Goal: Information Seeking & Learning: Learn about a topic

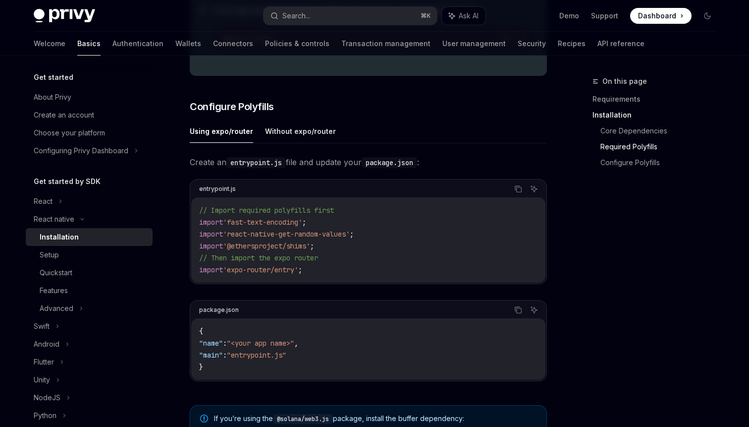
scroll to position [706, 0]
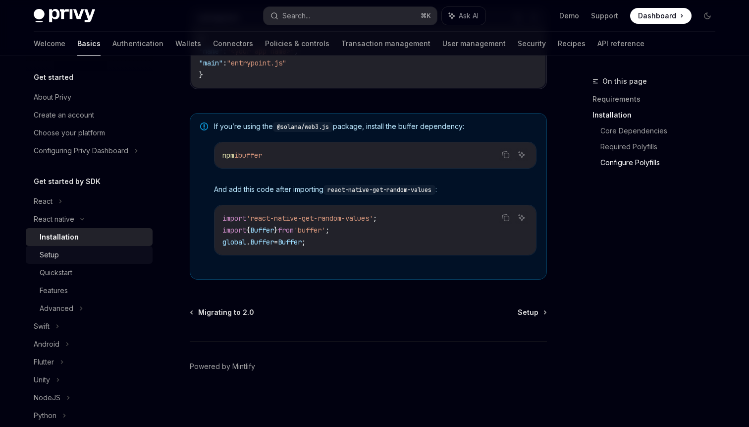
click at [86, 250] on div "Setup" at bounding box center [93, 255] width 107 height 12
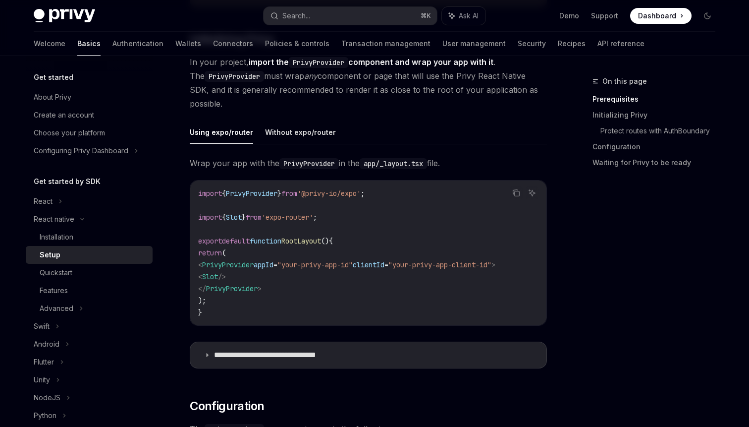
scroll to position [235, 0]
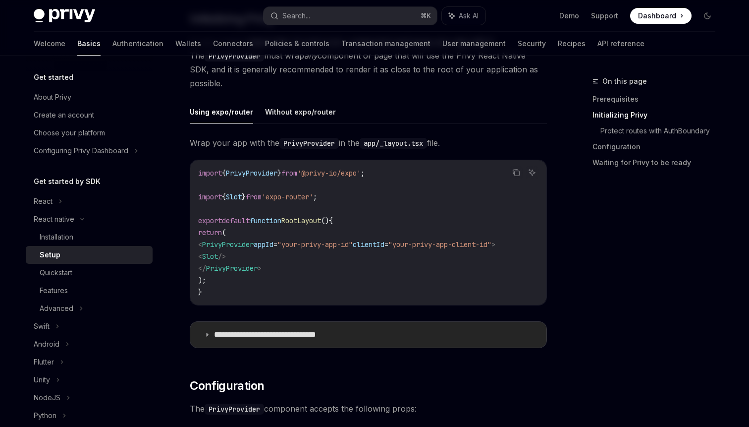
click at [234, 335] on p "**********" at bounding box center [281, 334] width 134 height 10
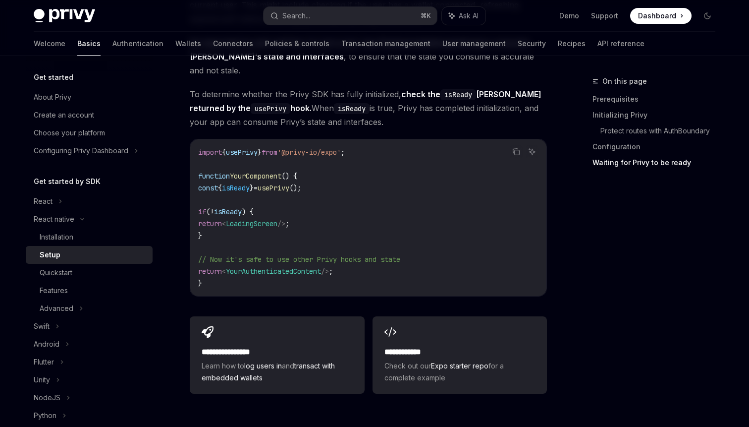
scroll to position [1427, 0]
click at [81, 273] on div "Quickstart" at bounding box center [93, 273] width 107 height 12
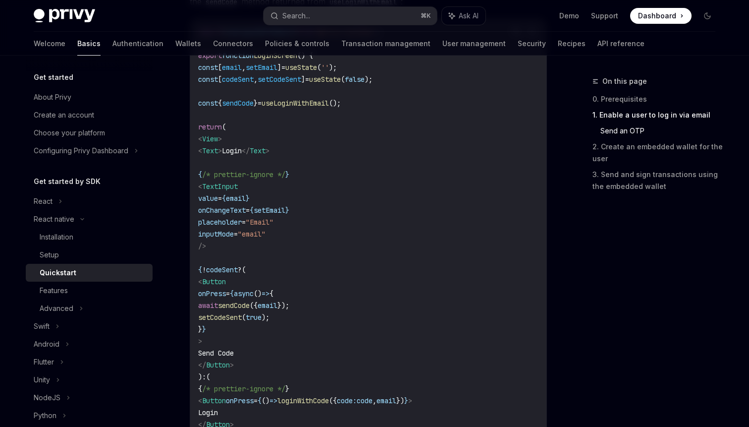
scroll to position [430, 0]
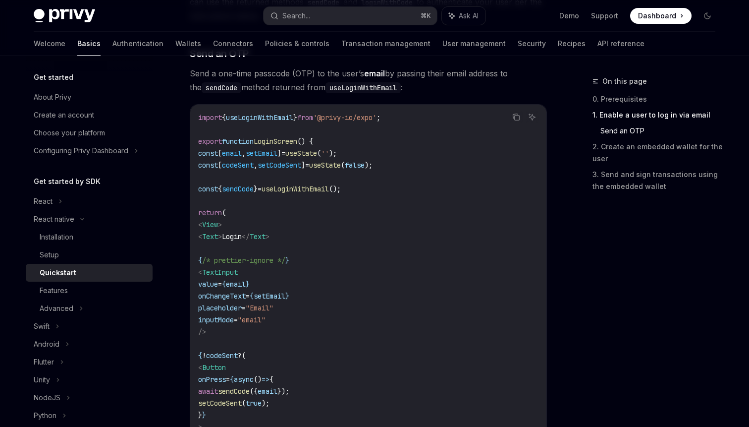
click at [62, 279] on link "Quickstart" at bounding box center [89, 273] width 127 height 18
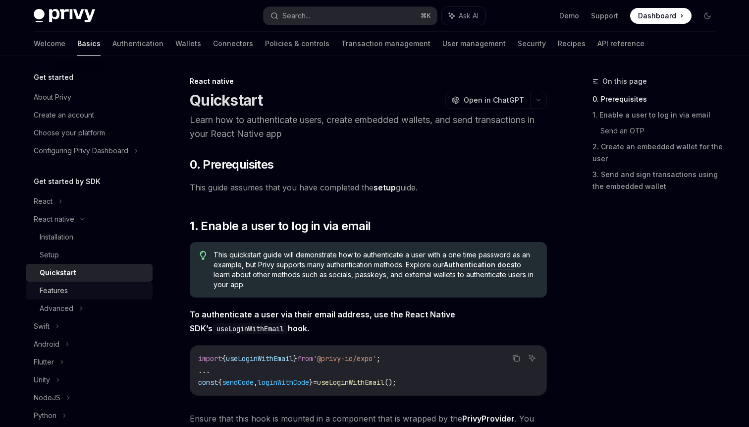
click at [69, 288] on div "Features" at bounding box center [93, 290] width 107 height 12
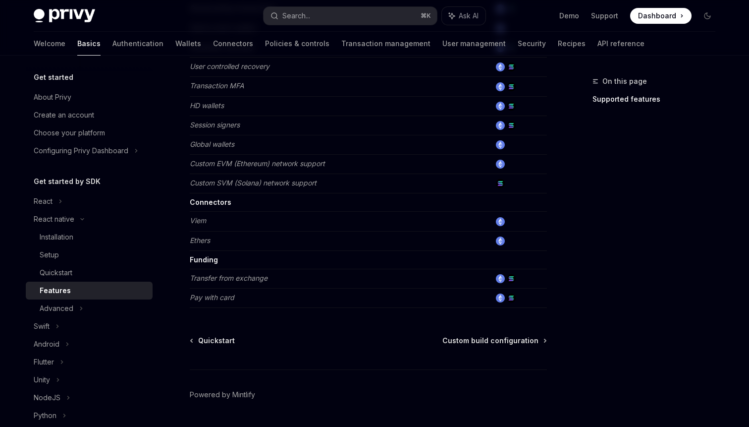
scroll to position [467, 0]
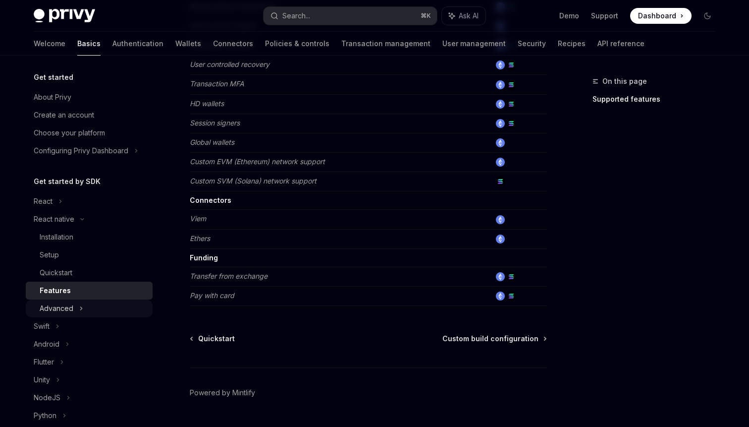
click at [73, 302] on div "Advanced" at bounding box center [89, 308] width 127 height 18
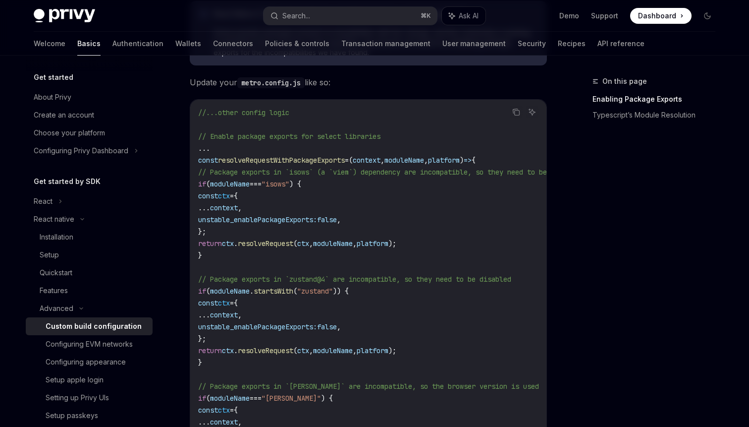
scroll to position [301, 0]
click at [265, 161] on span "resolveRequestWithPackageExports" at bounding box center [281, 159] width 127 height 9
copy span "resolveRequestWithPackageExports"
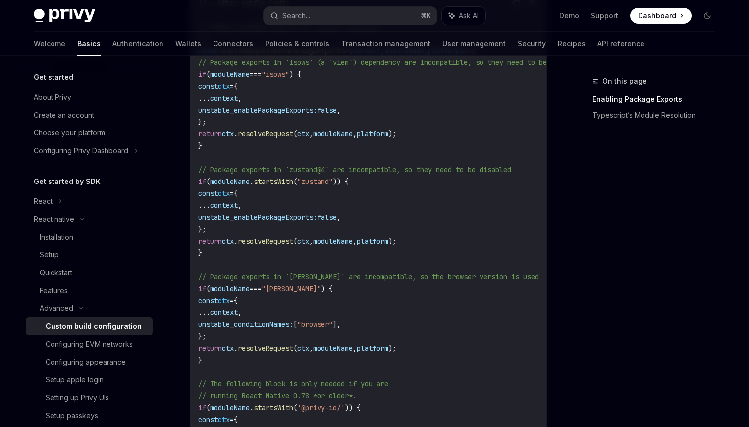
scroll to position [405, 0]
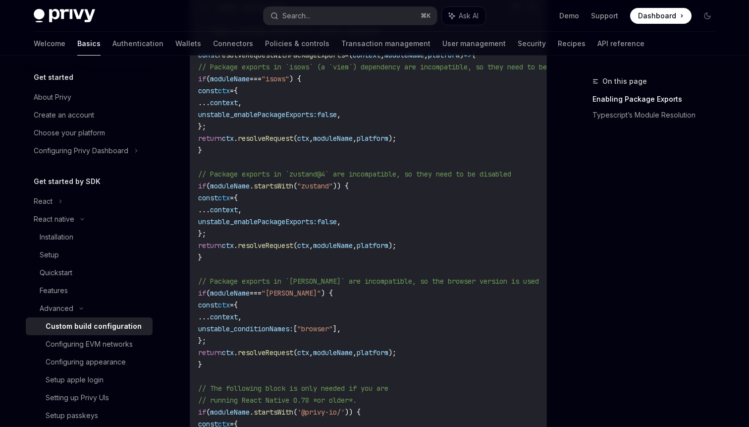
drag, startPoint x: 230, startPoint y: 268, endPoint x: 179, endPoint y: 65, distance: 208.5
click at [179, 65] on div "Advanced Custom build configuration OpenAI Open in ChatGPT OpenAI Open in ChatG…" at bounding box center [275, 295] width 547 height 1250
copy code "// Package exports in `isows` (a `viem`) dependency are incompatible, so they n…"
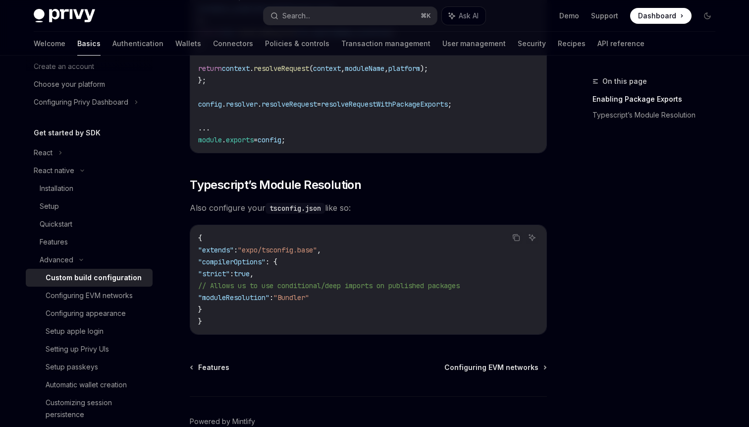
scroll to position [850, 0]
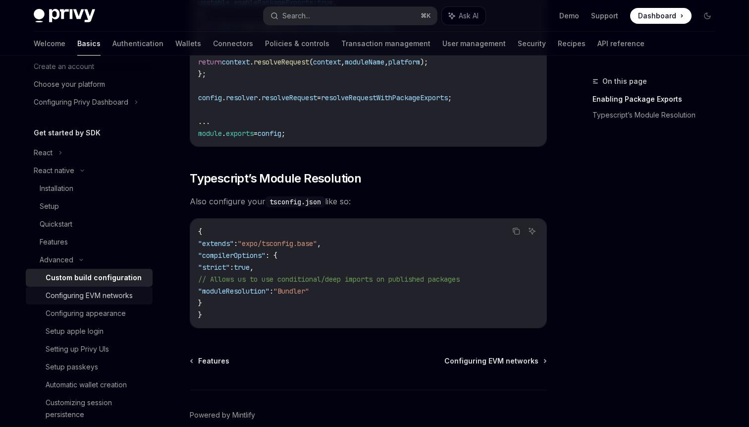
click at [86, 297] on div "Configuring EVM networks" at bounding box center [89, 295] width 87 height 12
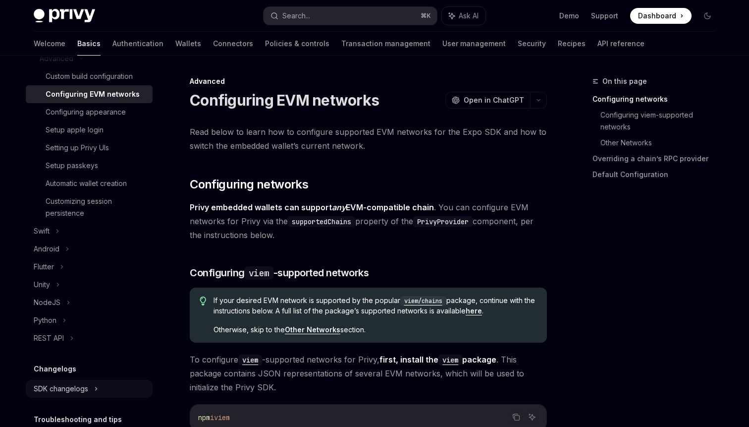
scroll to position [219, 0]
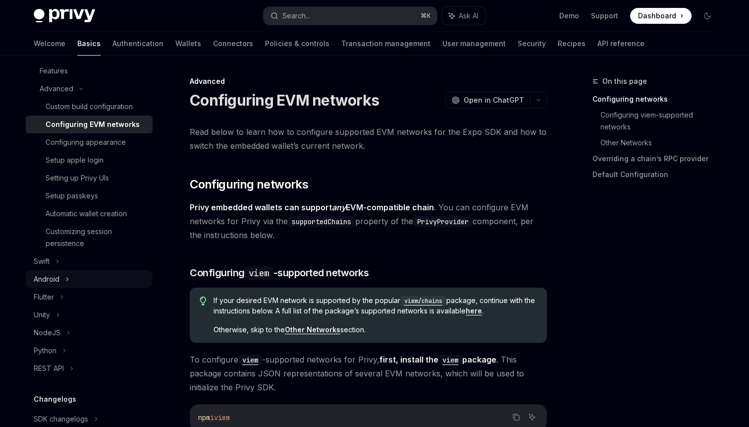
click at [66, 281] on icon at bounding box center [67, 279] width 4 height 12
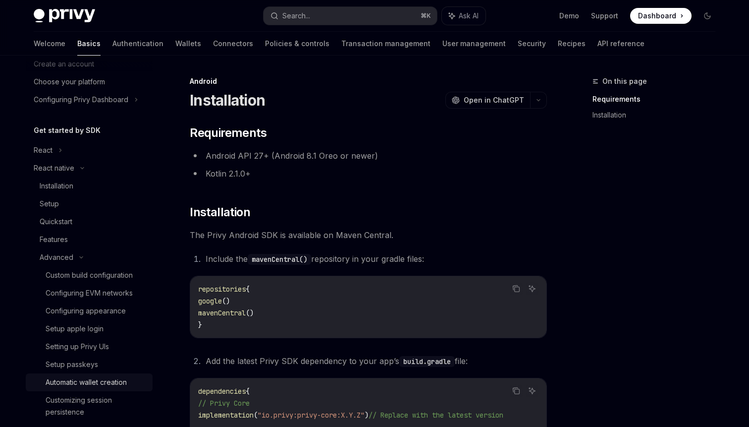
scroll to position [51, 0]
click at [72, 278] on div "Custom build configuration" at bounding box center [89, 276] width 87 height 12
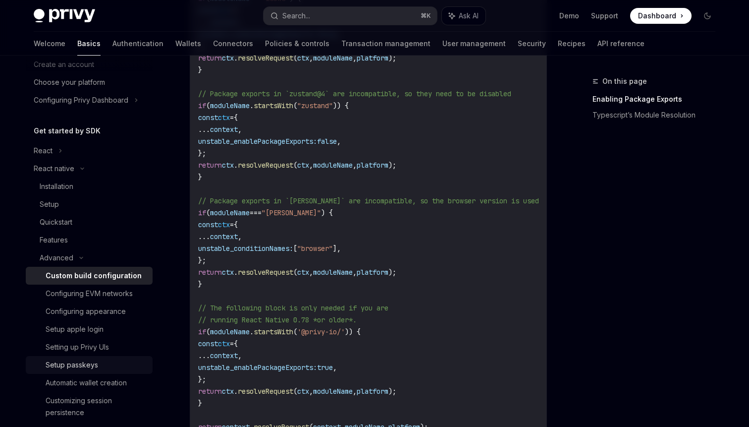
scroll to position [112, 0]
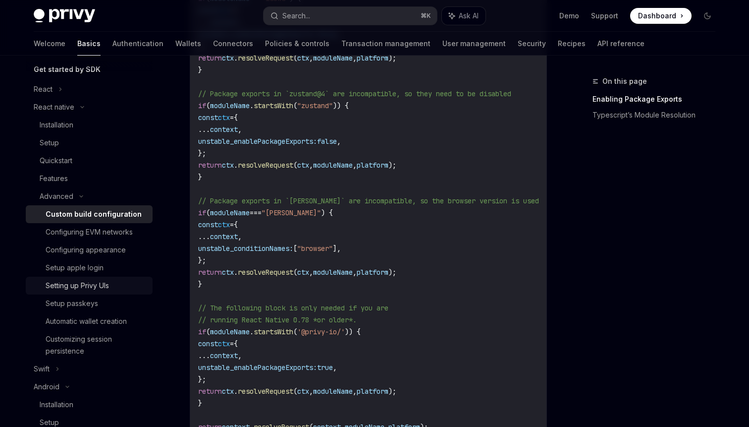
click at [77, 282] on div "Setting up Privy UIs" at bounding box center [77, 285] width 63 height 12
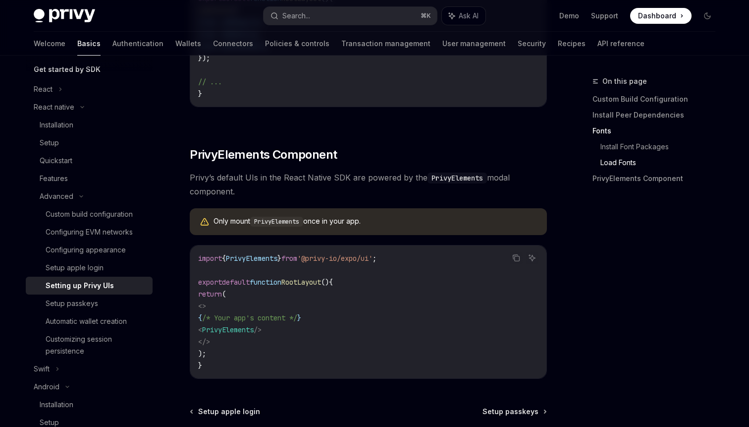
scroll to position [742, 0]
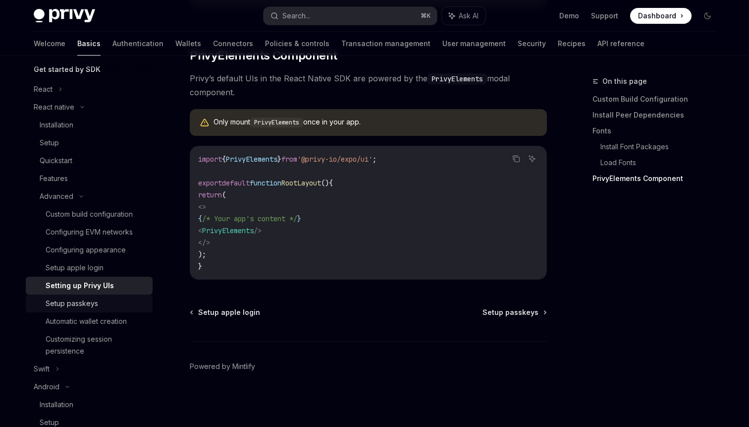
click at [78, 311] on link "Setup passkeys" at bounding box center [89, 303] width 127 height 18
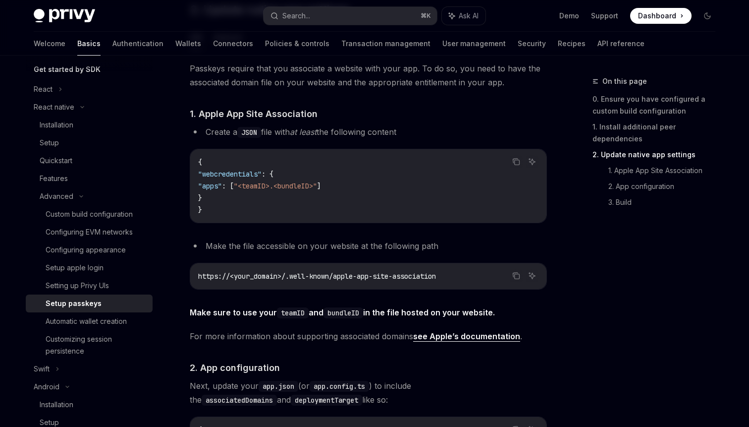
scroll to position [401, 0]
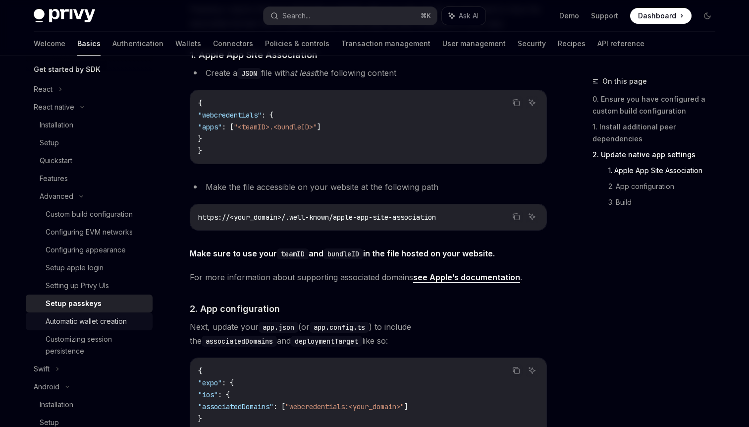
click at [128, 314] on link "Automatic wallet creation" at bounding box center [89, 321] width 127 height 18
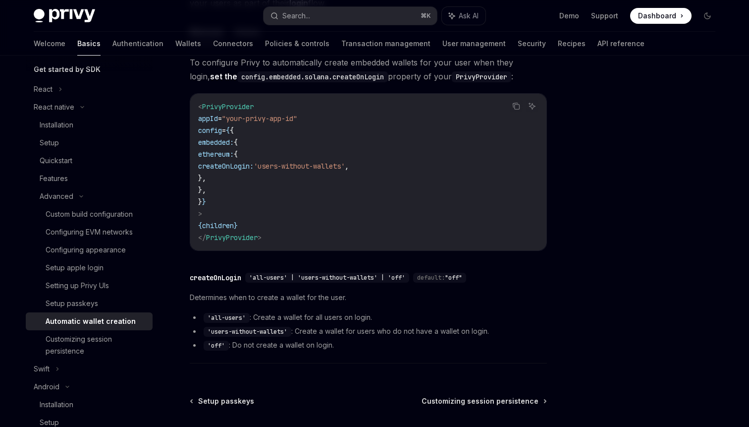
scroll to position [139, 0]
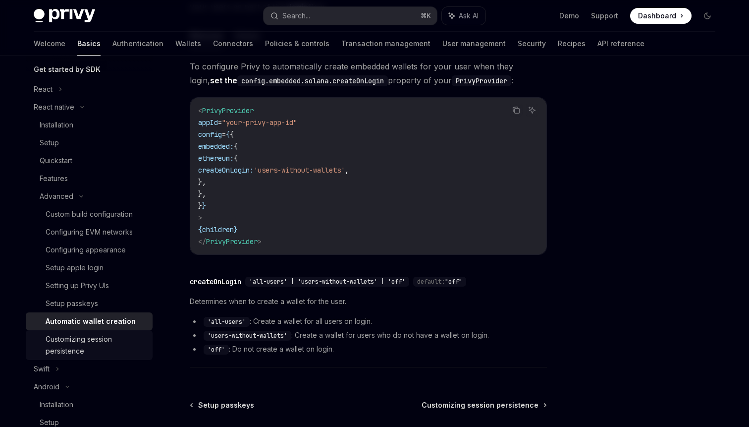
click at [68, 350] on div "Customizing session persistence" at bounding box center [96, 345] width 101 height 24
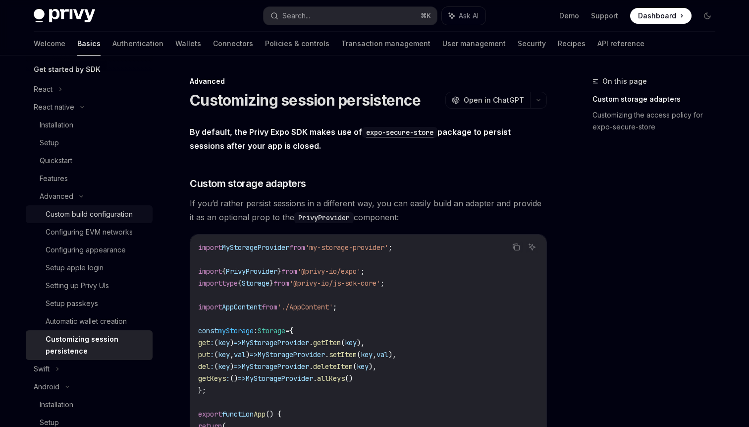
click at [92, 212] on div "Custom build configuration" at bounding box center [89, 214] width 87 height 12
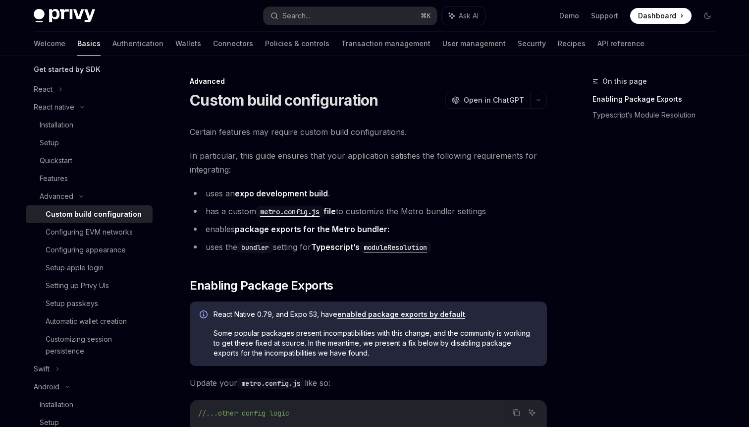
click at [203, 317] on icon "Info" at bounding box center [204, 314] width 8 height 8
click at [348, 311] on link "enabled package exports by default" at bounding box center [401, 314] width 128 height 9
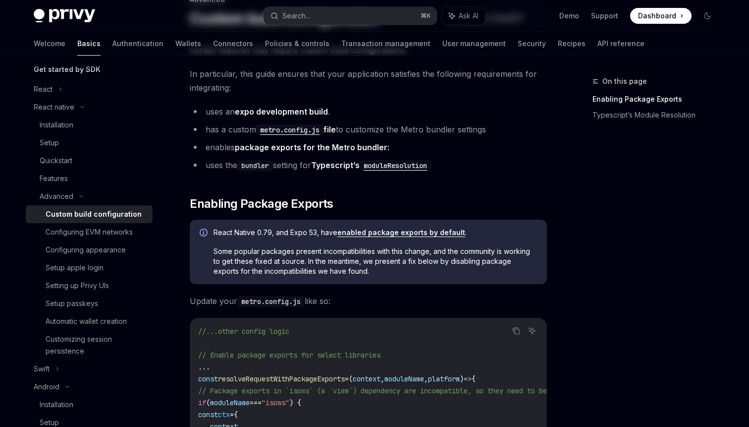
scroll to position [112, 0]
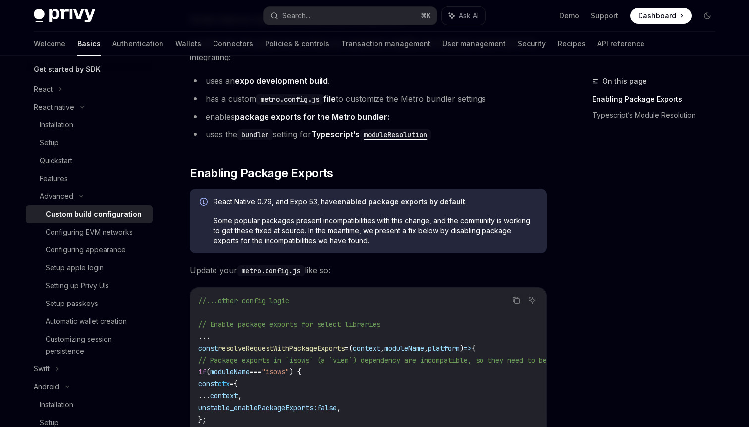
click at [362, 201] on link "enabled package exports by default" at bounding box center [401, 201] width 128 height 9
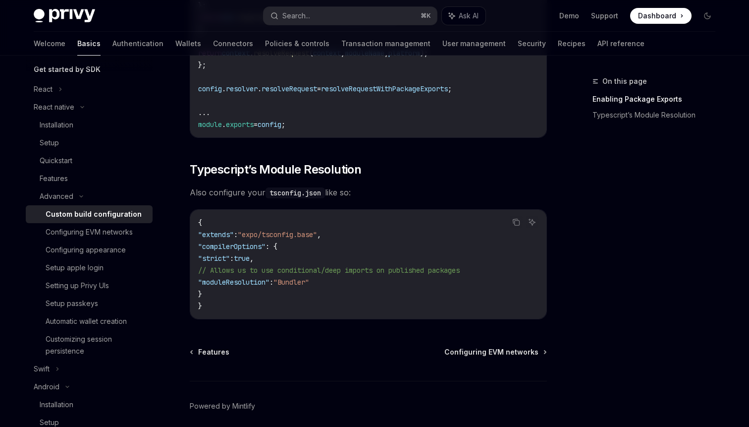
scroll to position [902, 0]
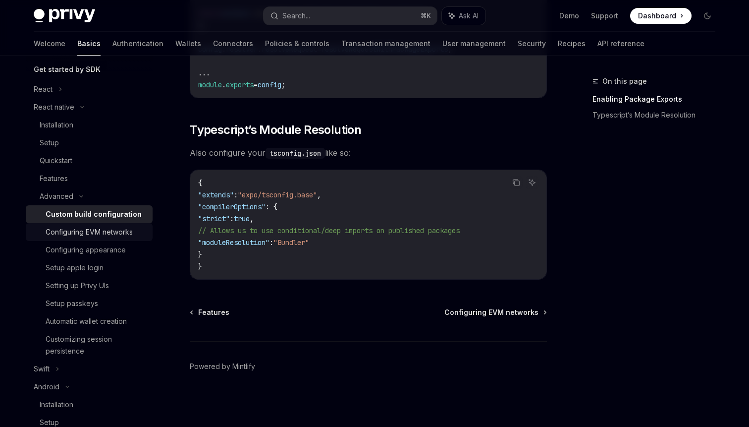
click at [103, 237] on div "Configuring EVM networks" at bounding box center [89, 232] width 87 height 12
click at [78, 347] on div "Customizing session persistence" at bounding box center [96, 345] width 101 height 24
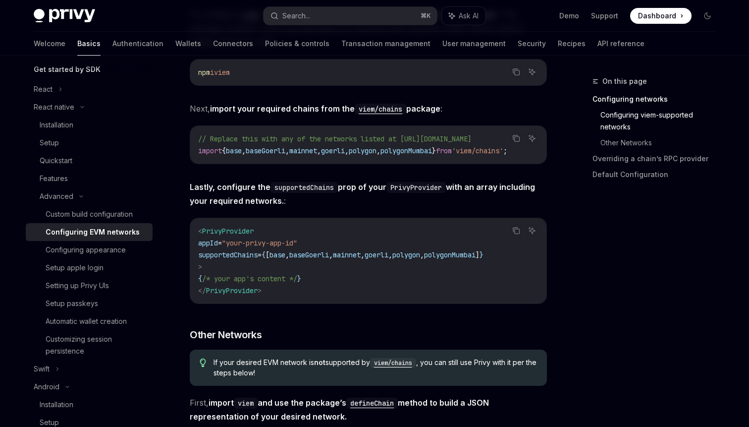
scroll to position [352, 0]
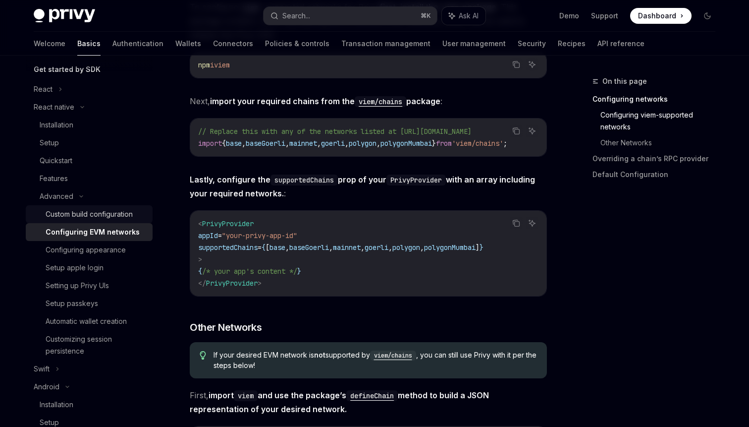
click at [87, 209] on div "Custom build configuration" at bounding box center [89, 214] width 87 height 12
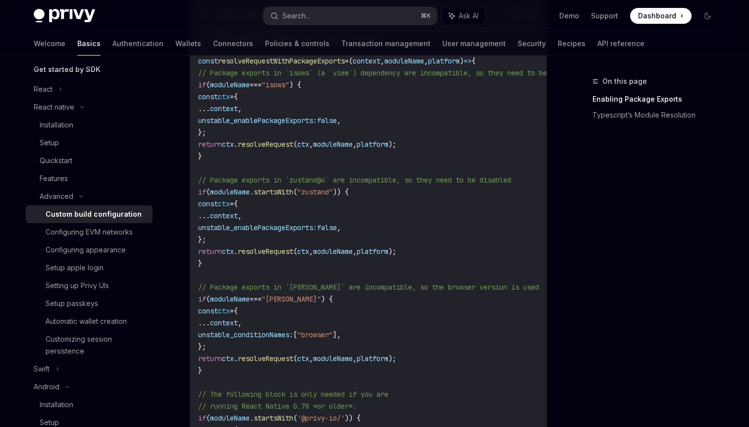
scroll to position [388, 0]
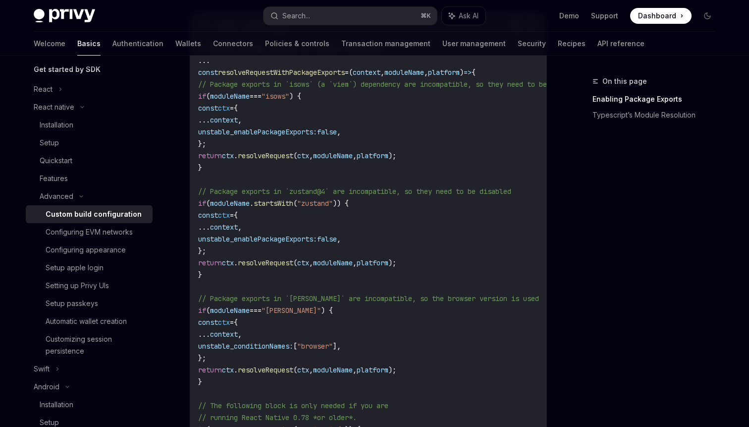
drag, startPoint x: 231, startPoint y: 315, endPoint x: 197, endPoint y: 100, distance: 217.7
click at [197, 100] on div "//...other config logic // Enable package exports for select libraries ... cons…" at bounding box center [368, 310] width 356 height 597
copy code "// Package exports in `isows` (a `viem`) dependency are incompatible, so they n…"
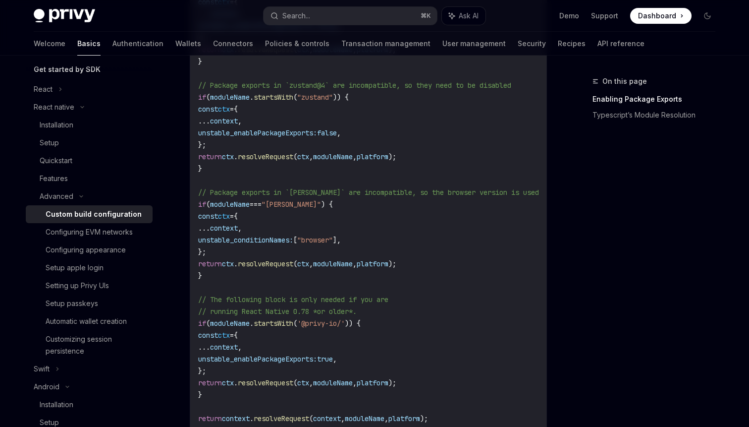
scroll to position [455, 0]
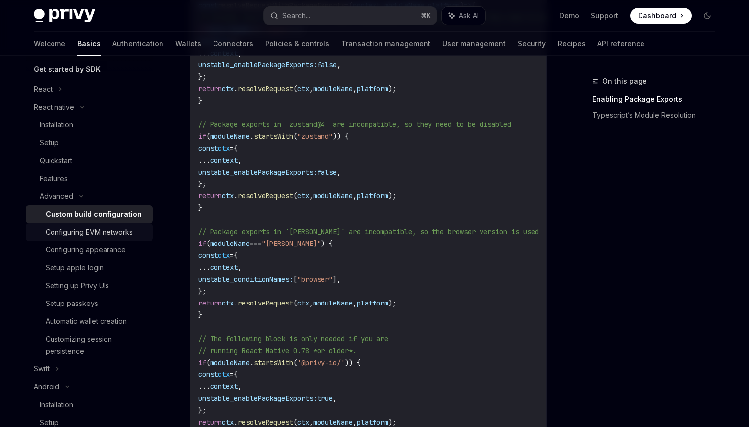
click at [115, 236] on div "Configuring EVM networks" at bounding box center [89, 232] width 87 height 12
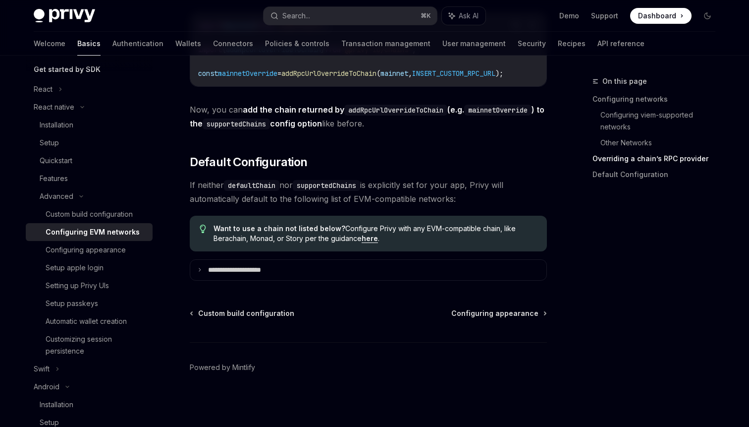
scroll to position [1358, 0]
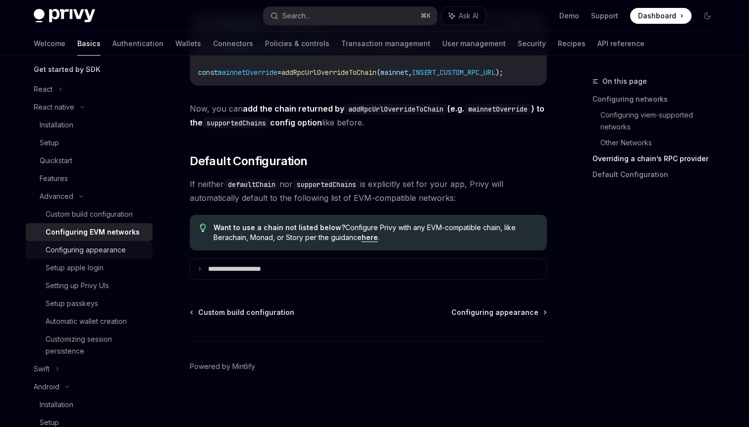
click at [128, 249] on div "Configuring appearance" at bounding box center [96, 250] width 101 height 12
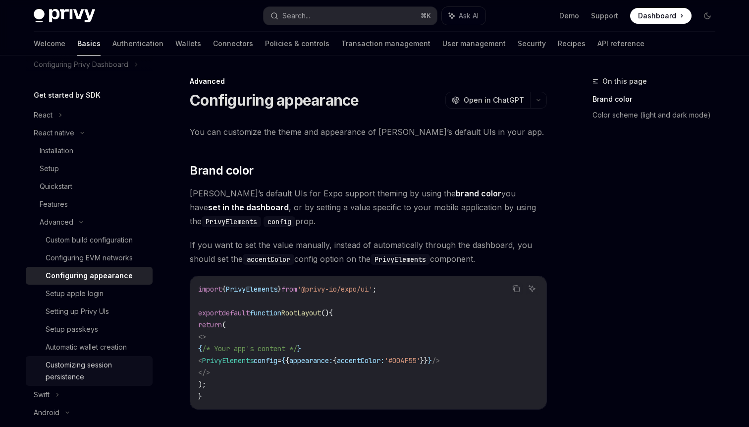
scroll to position [68, 0]
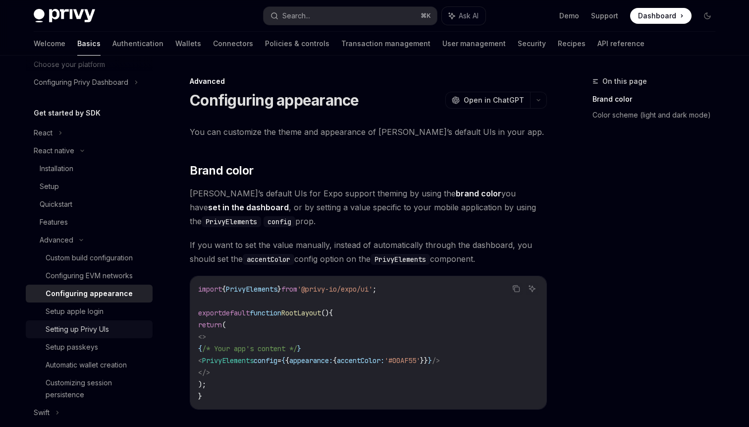
click at [96, 323] on link "Setting up Privy UIs" at bounding box center [89, 329] width 127 height 18
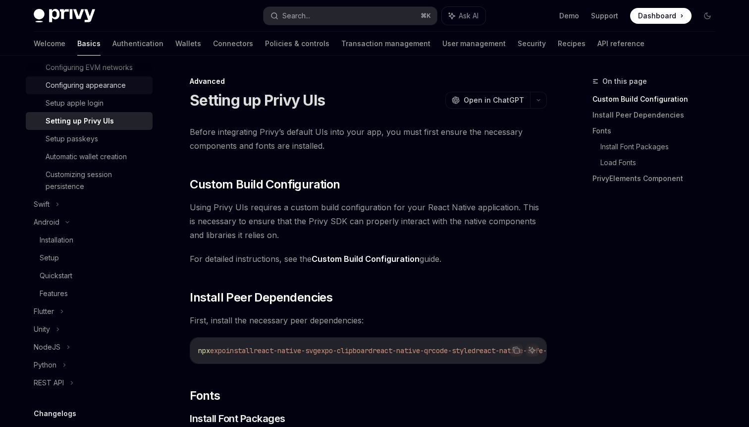
scroll to position [298, 0]
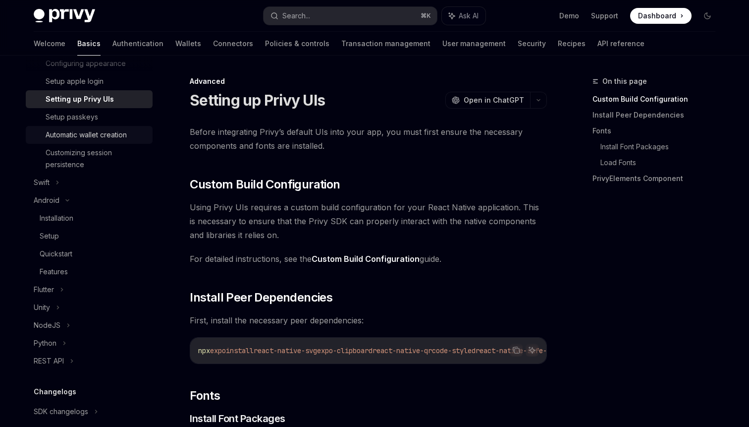
click at [84, 127] on link "Automatic wallet creation" at bounding box center [89, 135] width 127 height 18
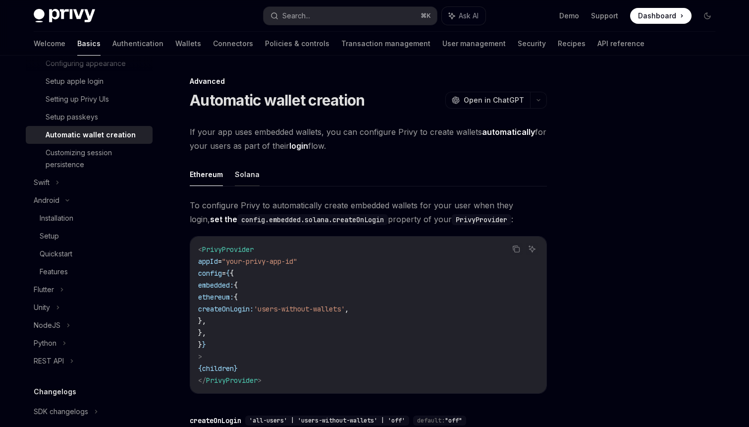
click at [246, 184] on button "Solana" at bounding box center [247, 174] width 25 height 23
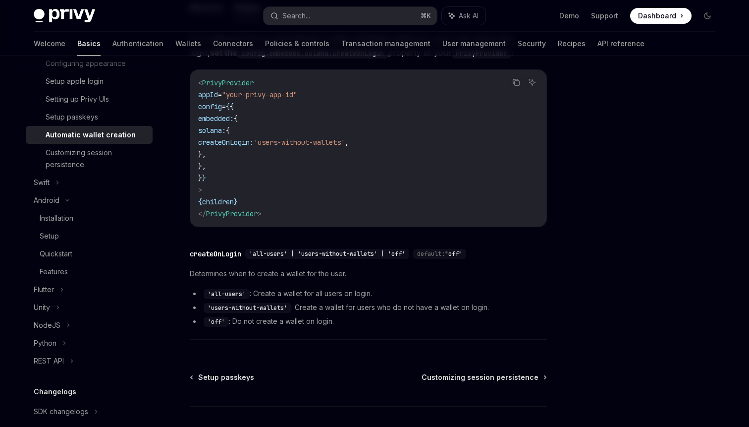
scroll to position [231, 0]
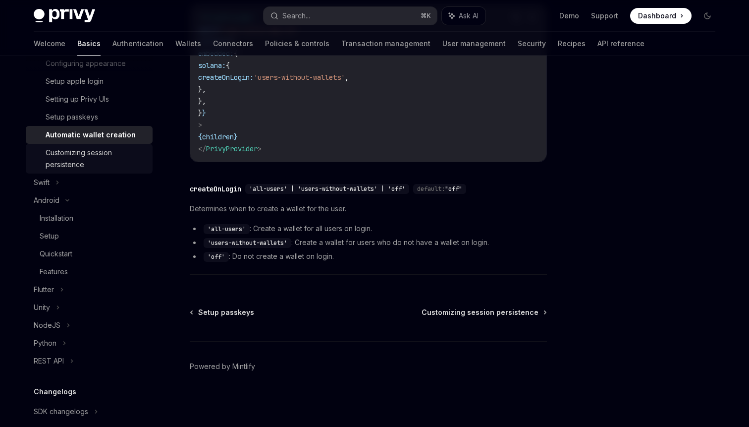
click at [65, 161] on div "Customizing session persistence" at bounding box center [96, 159] width 101 height 24
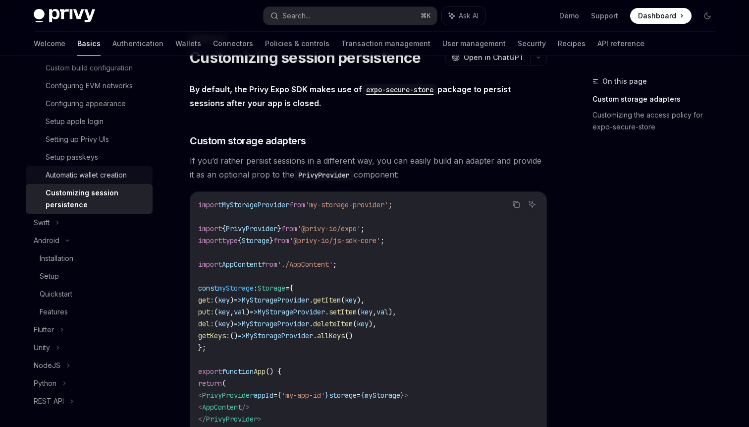
scroll to position [119, 0]
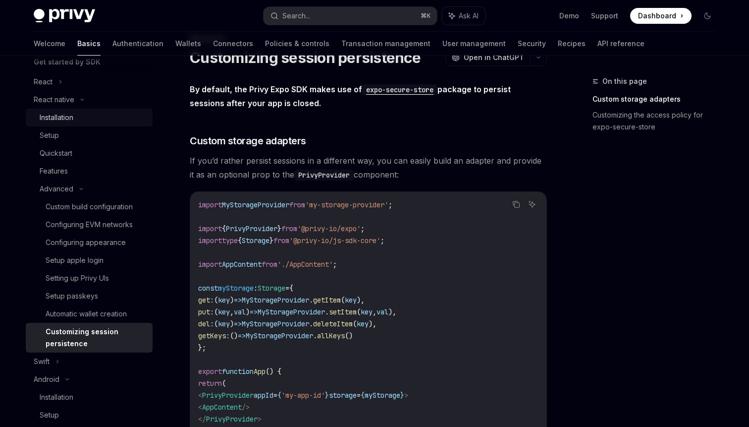
click at [67, 116] on div "Installation" at bounding box center [57, 117] width 34 height 12
click at [71, 110] on link "Installation" at bounding box center [89, 118] width 127 height 18
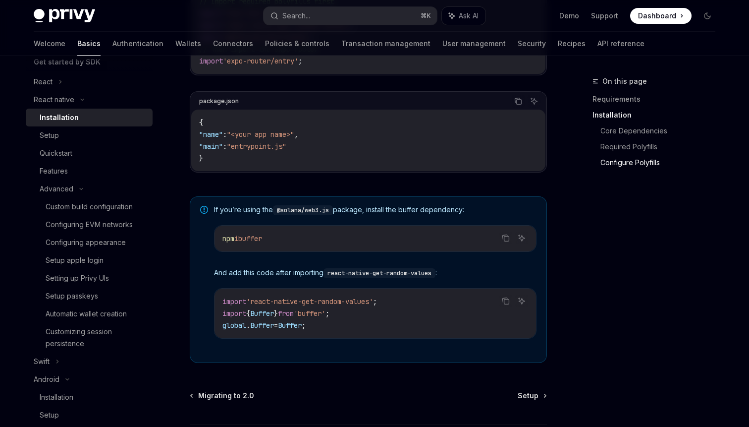
scroll to position [625, 0]
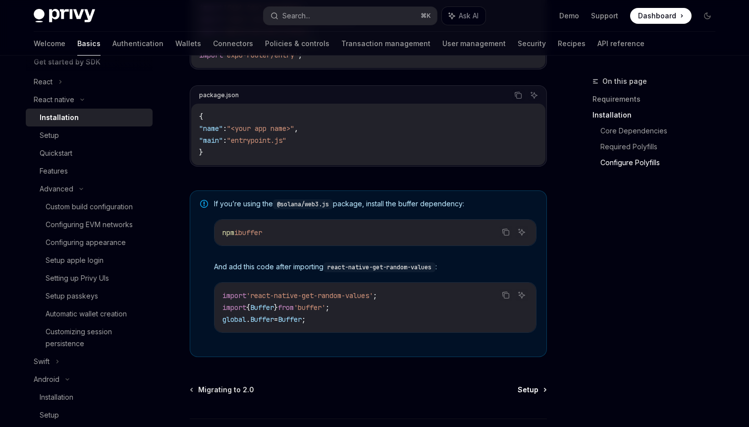
click at [534, 394] on span "Setup" at bounding box center [528, 389] width 21 height 10
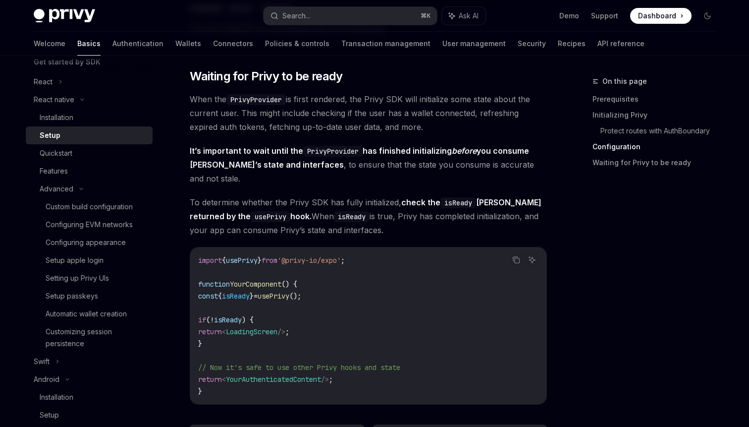
scroll to position [730, 0]
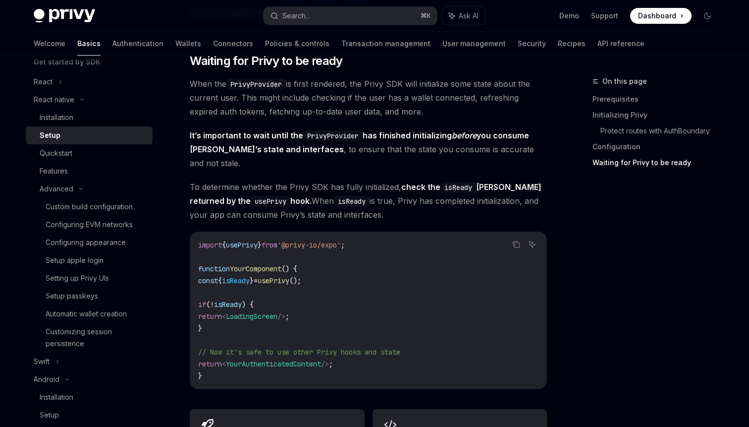
click at [249, 276] on span "isReady" at bounding box center [236, 280] width 28 height 9
copy span "isReady"
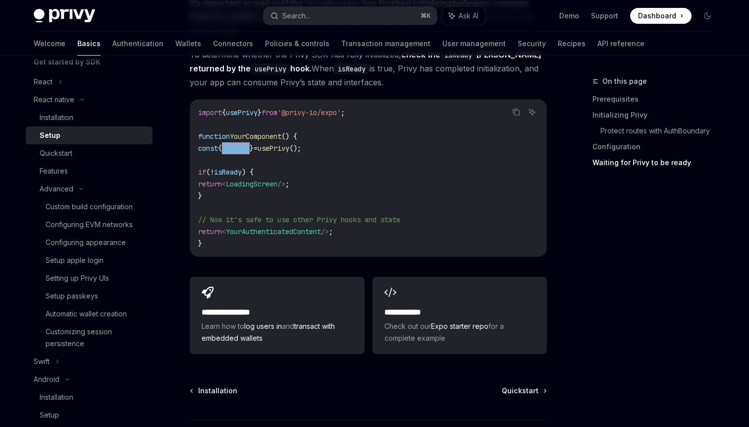
scroll to position [892, 0]
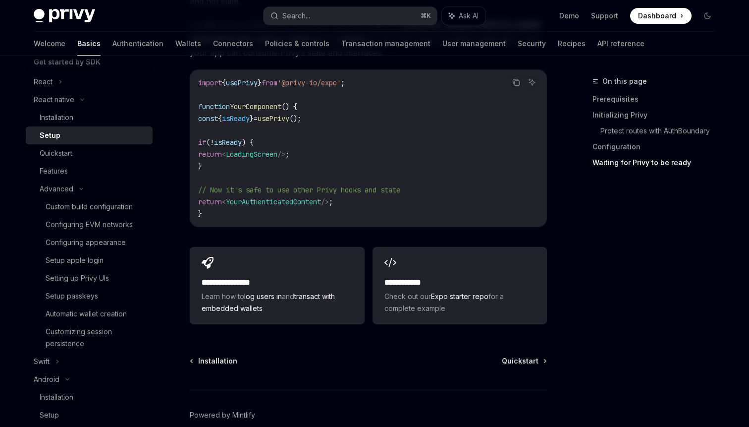
click at [515, 356] on span "Quickstart" at bounding box center [520, 361] width 37 height 10
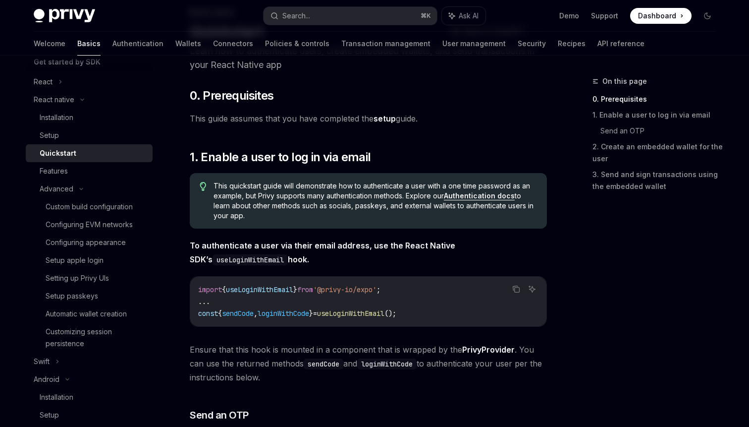
scroll to position [71, 0]
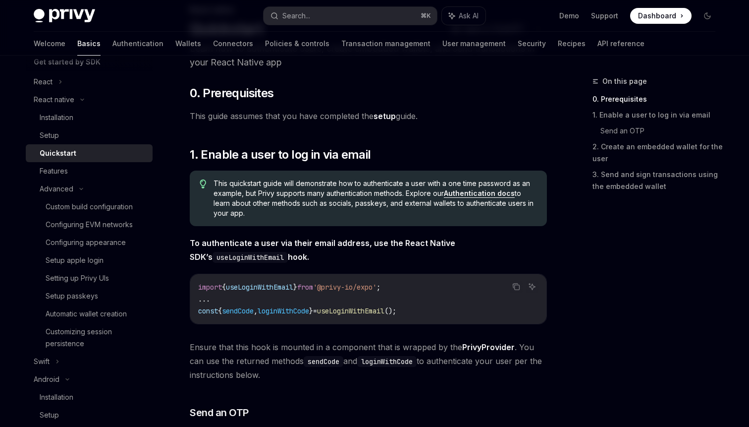
click at [373, 315] on code "import { useLoginWithEmail } from '@privy-io/expo' ; ... const { sendCode , log…" at bounding box center [368, 299] width 340 height 36
copy span "useLoginWithEmail"
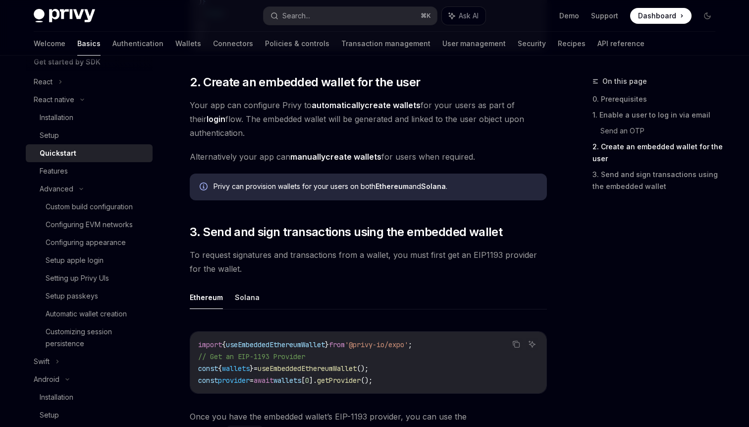
scroll to position [1011, 0]
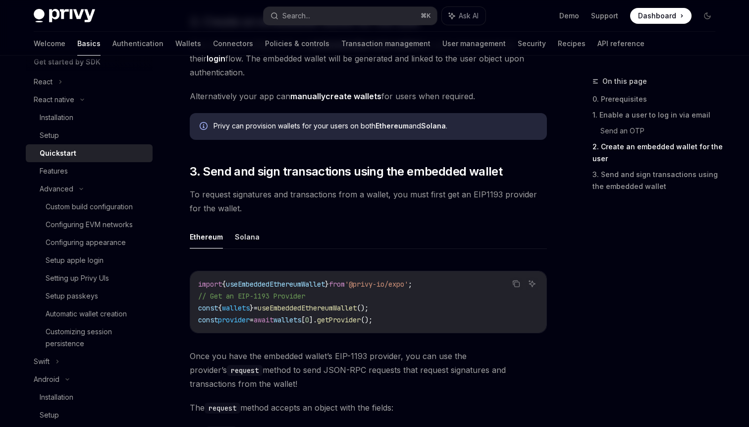
click at [284, 310] on span "useEmbeddedEthereumWallet" at bounding box center [307, 307] width 99 height 9
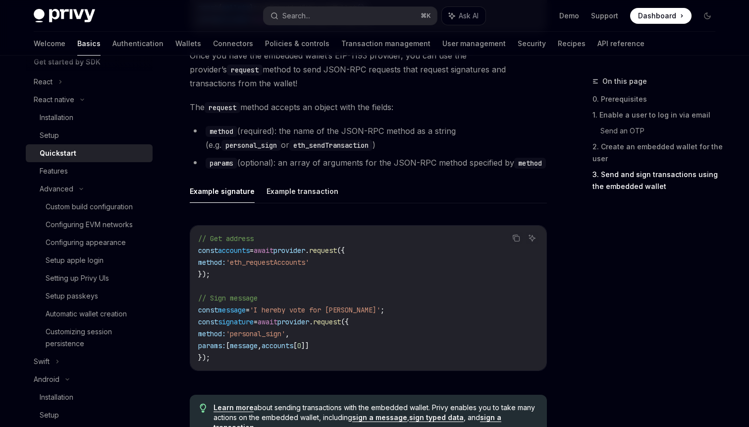
scroll to position [1341, 0]
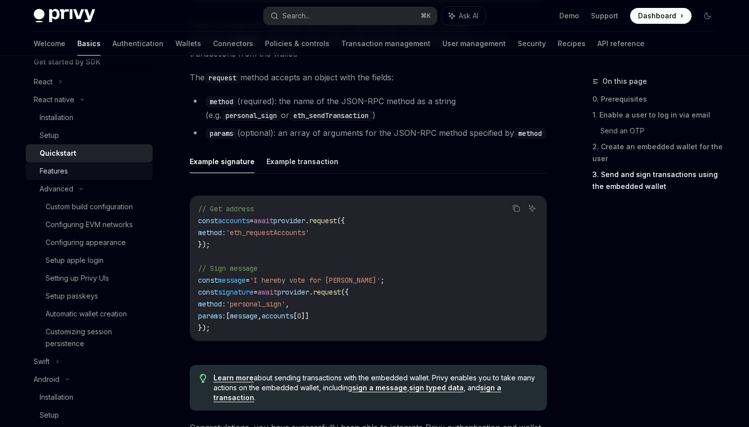
click at [90, 179] on link "Features" at bounding box center [89, 171] width 127 height 18
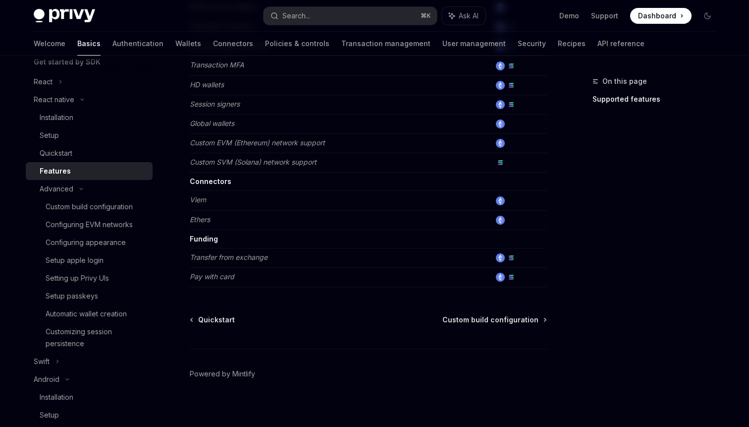
scroll to position [493, 0]
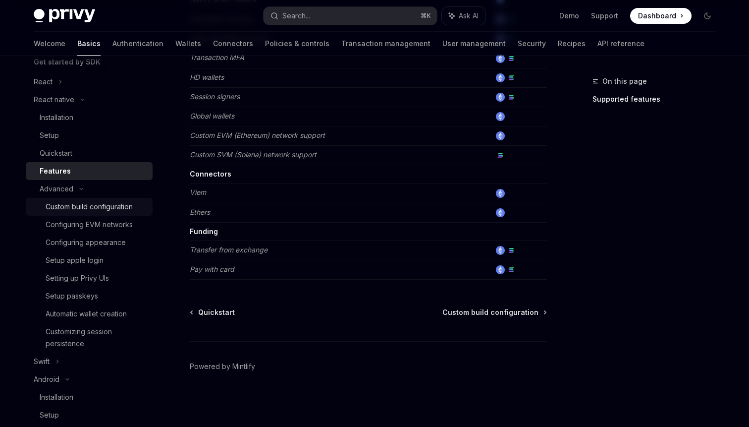
click at [66, 204] on div "Custom build configuration" at bounding box center [89, 207] width 87 height 12
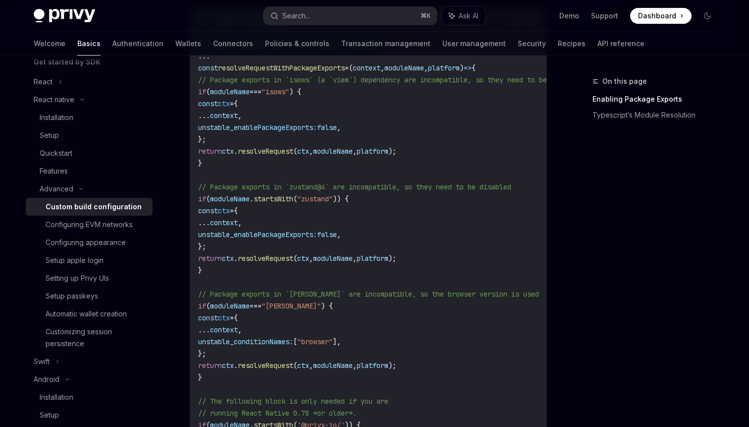
scroll to position [488, 0]
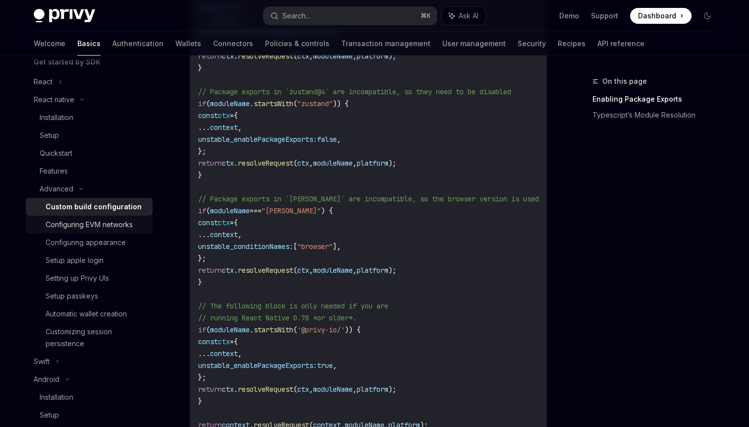
click at [99, 228] on div "Configuring EVM networks" at bounding box center [89, 224] width 87 height 12
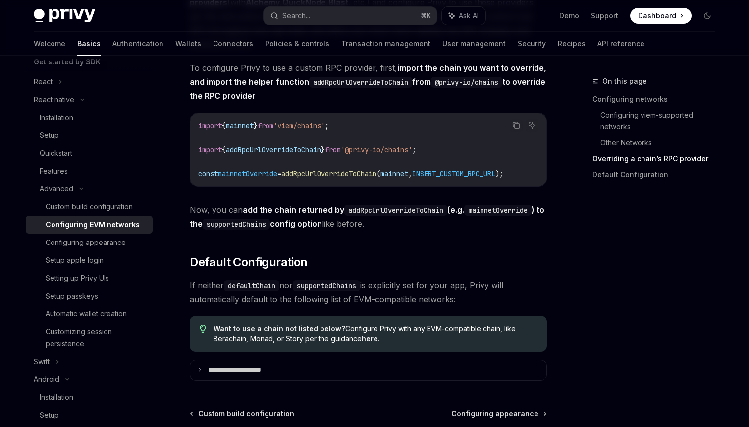
scroll to position [1358, 0]
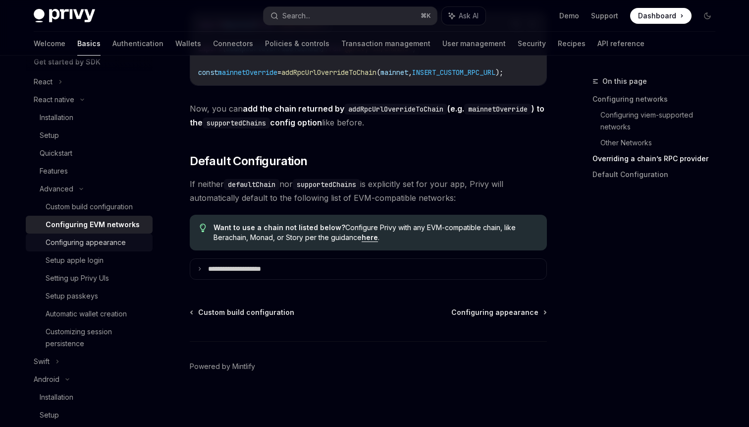
click at [105, 246] on div "Configuring appearance" at bounding box center [86, 242] width 80 height 12
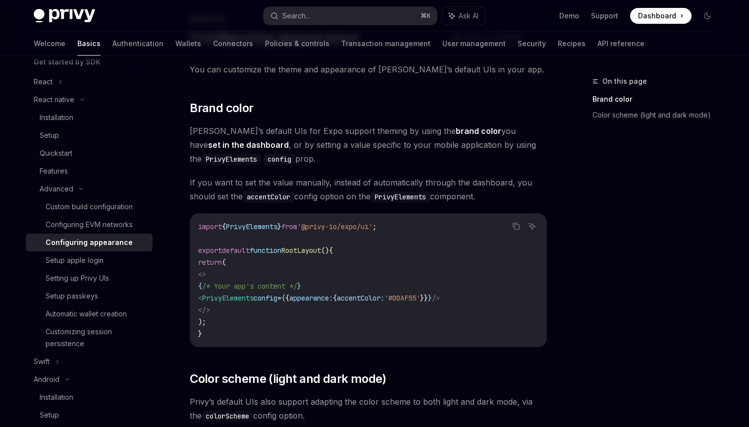
scroll to position [74, 0]
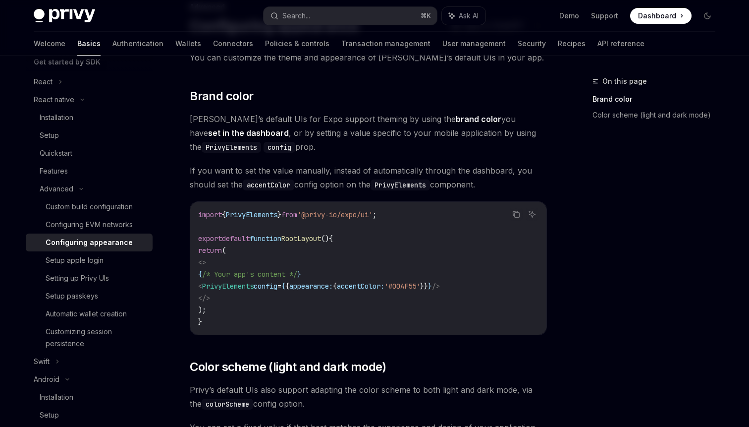
click at [254, 285] on span "PrivyElements" at bounding box center [228, 285] width 52 height 9
copy span "PrivyElements"
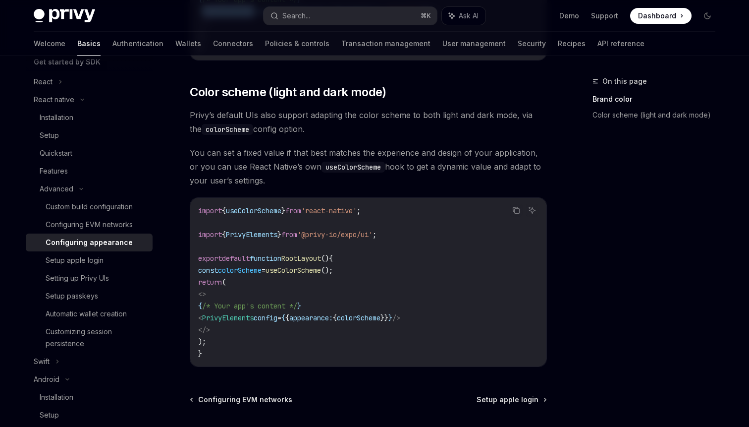
scroll to position [351, 0]
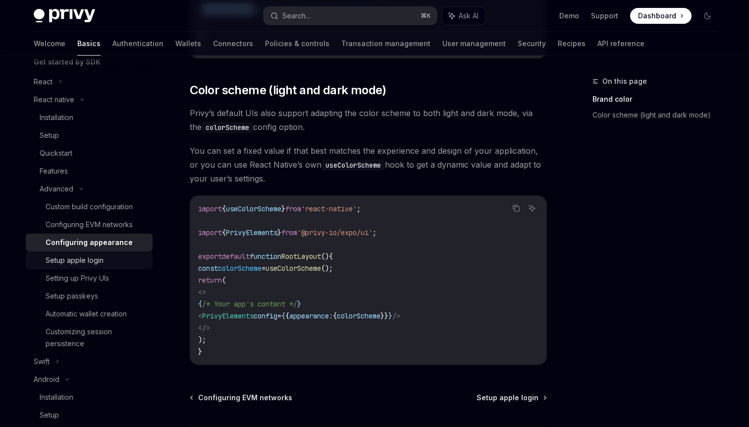
click at [82, 261] on div "Setup apple login" at bounding box center [75, 260] width 58 height 12
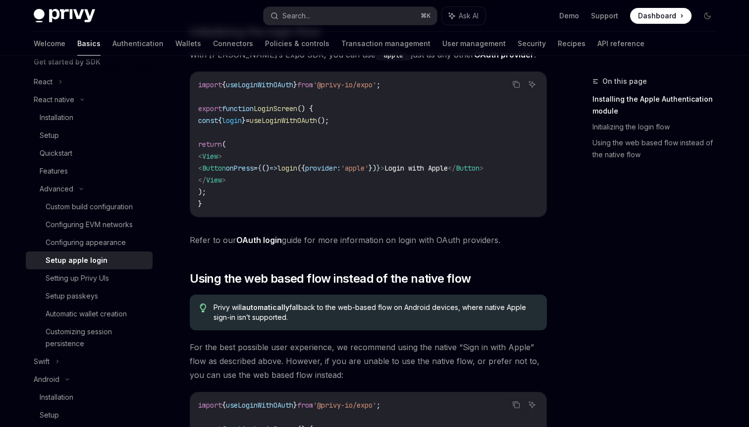
scroll to position [714, 0]
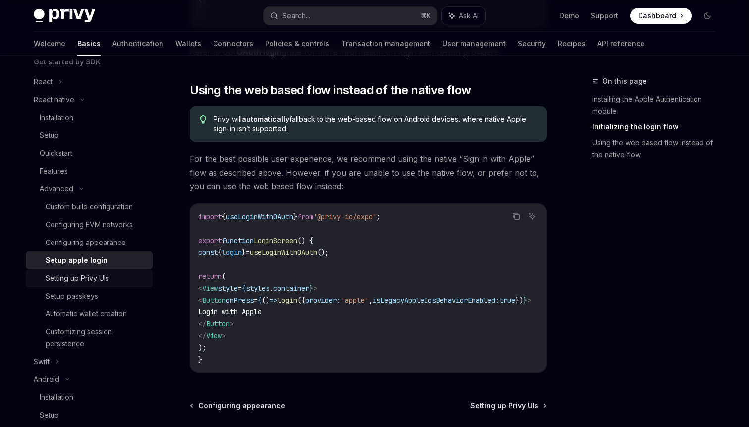
click at [109, 274] on div "Setting up Privy UIs" at bounding box center [77, 278] width 63 height 12
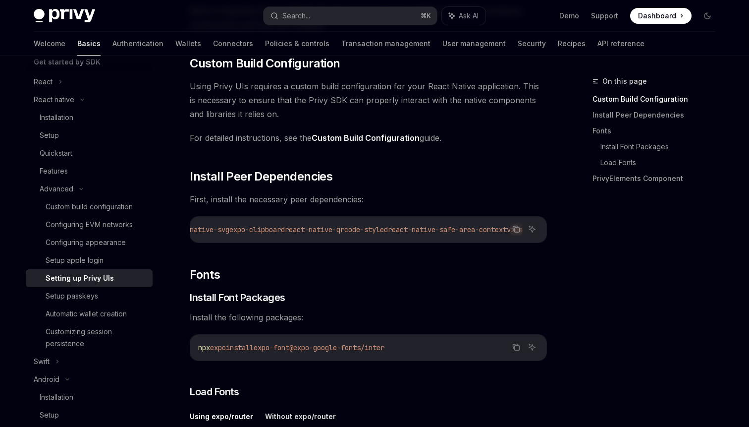
scroll to position [117, 0]
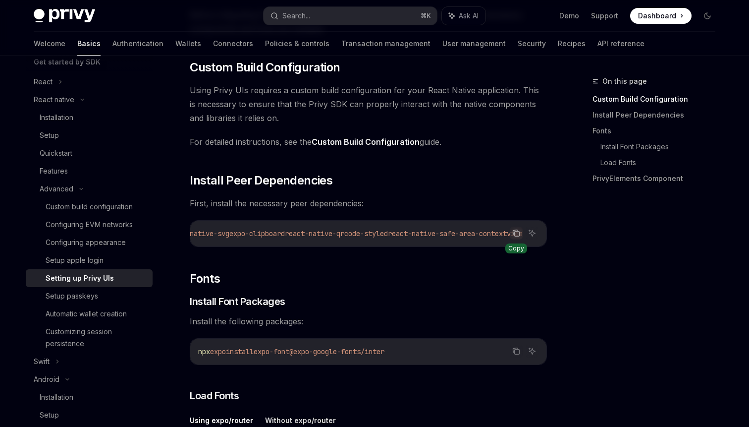
click at [516, 229] on icon "Copy the contents from the code block" at bounding box center [516, 233] width 8 height 8
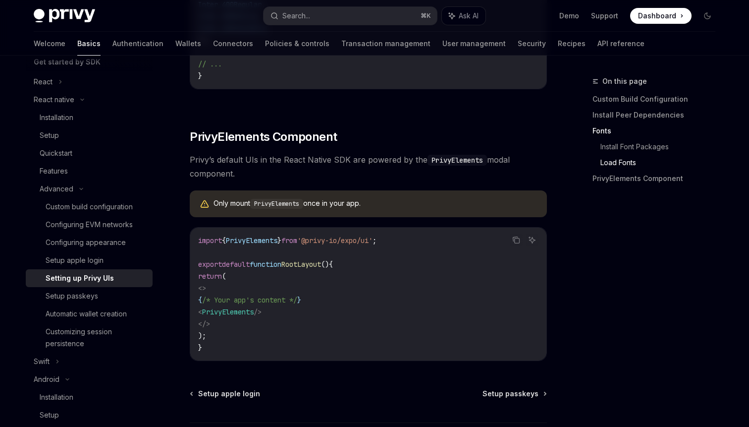
scroll to position [742, 0]
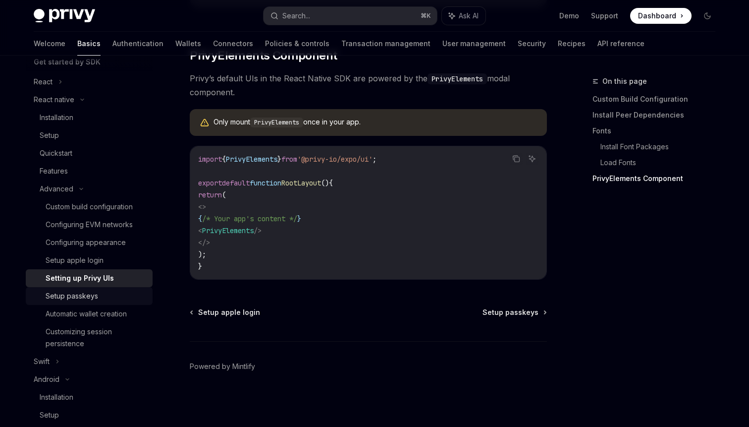
click at [92, 288] on link "Setup passkeys" at bounding box center [89, 296] width 127 height 18
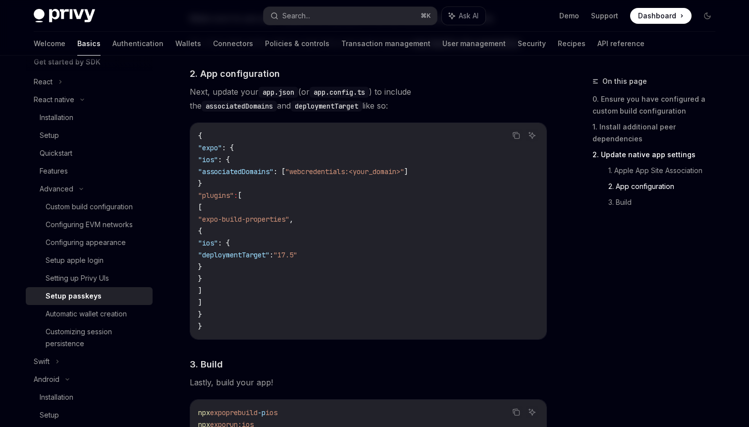
scroll to position [810, 0]
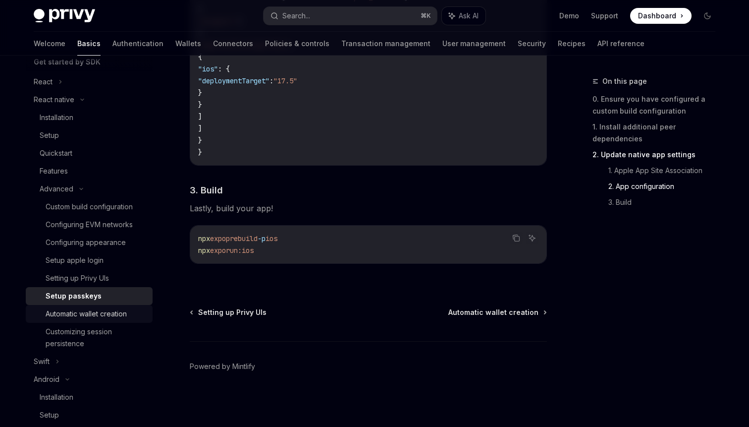
click at [88, 319] on div "Automatic wallet creation" at bounding box center [86, 314] width 81 height 12
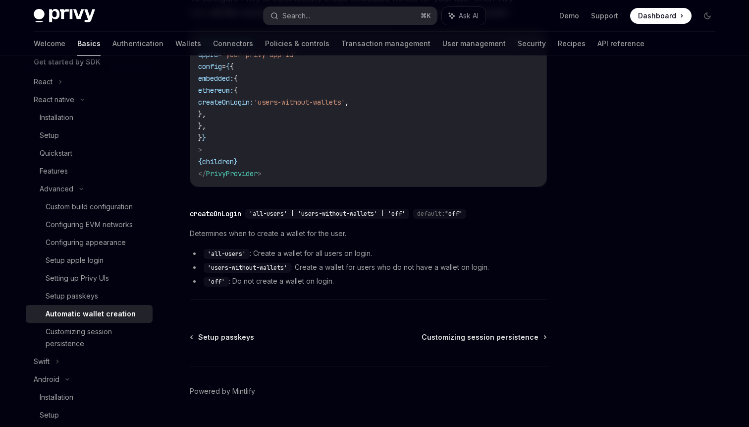
scroll to position [220, 0]
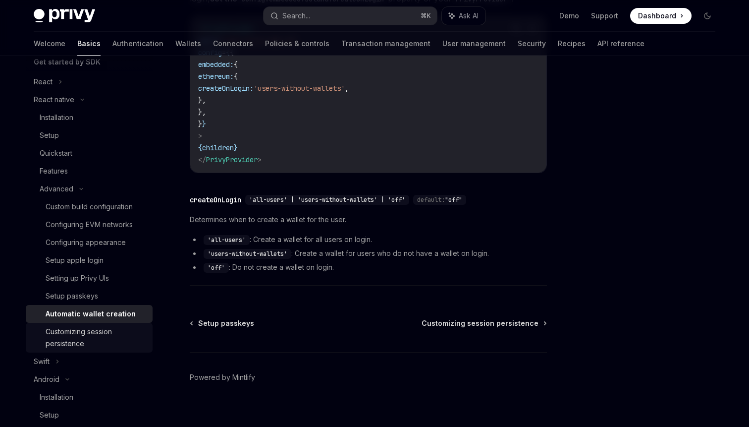
click at [92, 335] on div "Customizing session persistence" at bounding box center [96, 338] width 101 height 24
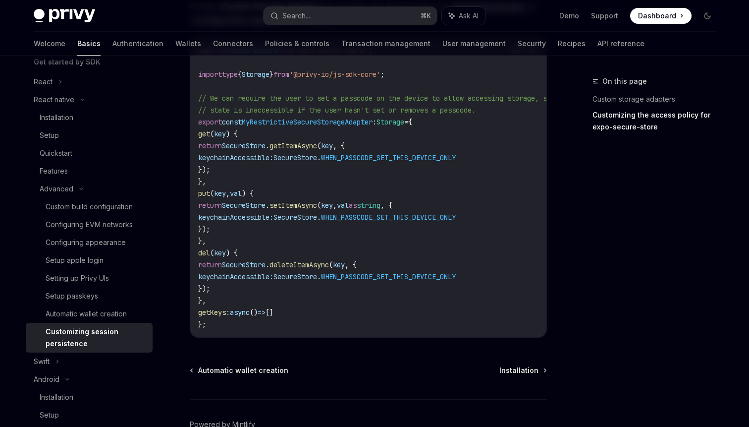
scroll to position [684, 0]
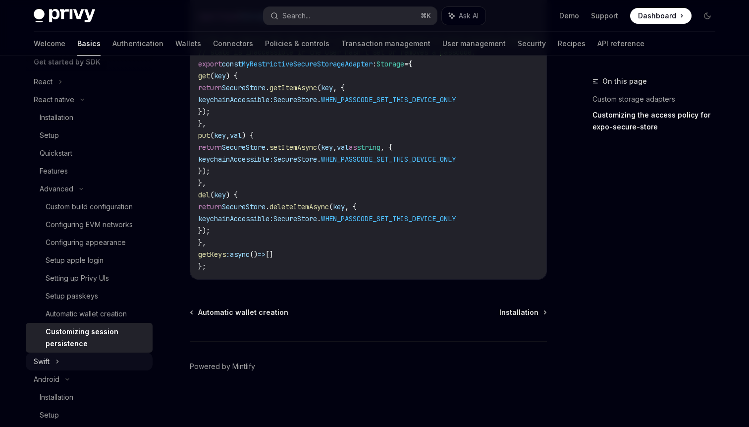
click at [62, 368] on div "Swift" at bounding box center [89, 361] width 127 height 18
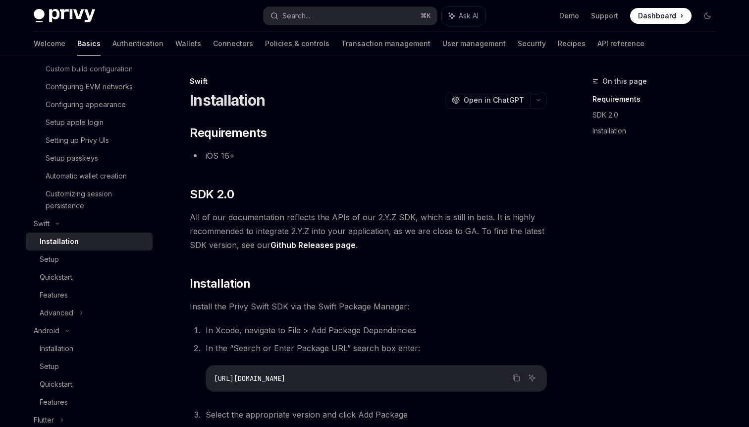
scroll to position [303, 0]
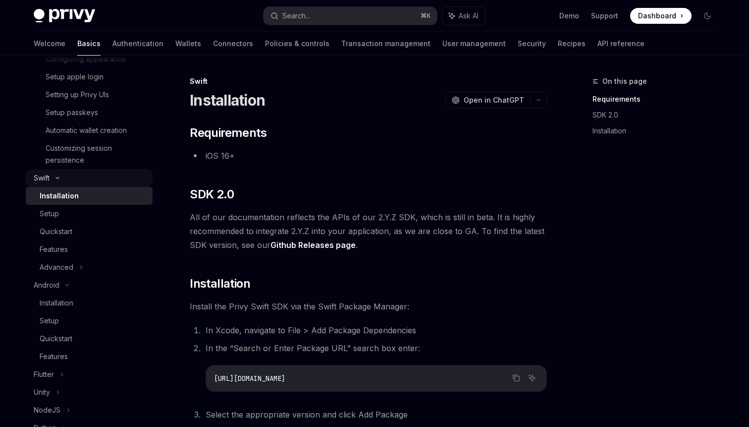
click at [55, 179] on icon at bounding box center [58, 178] width 12 height 4
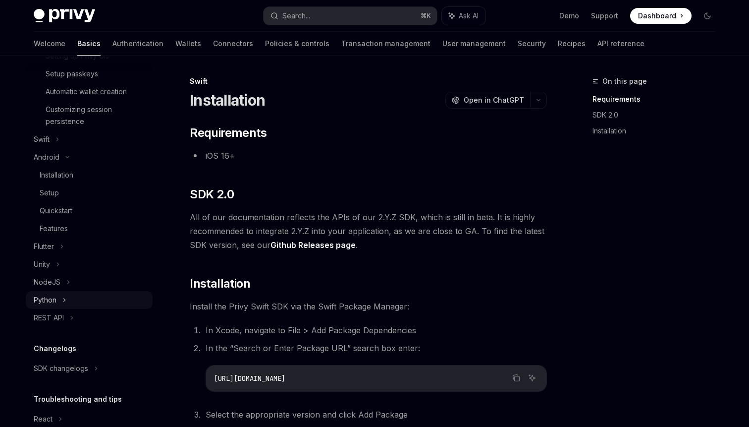
scroll to position [398, 0]
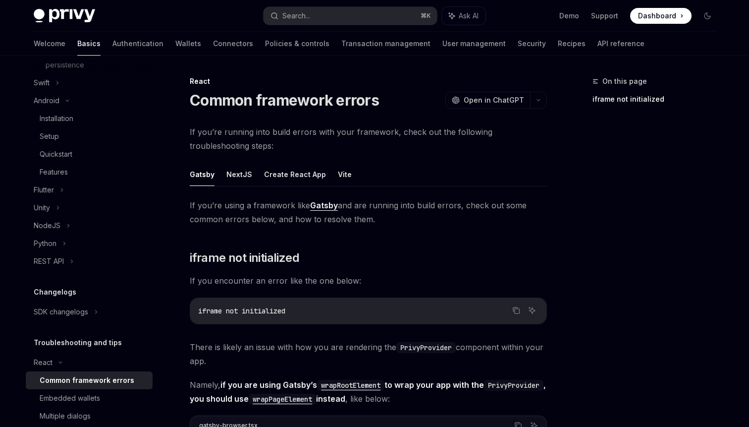
scroll to position [487, 0]
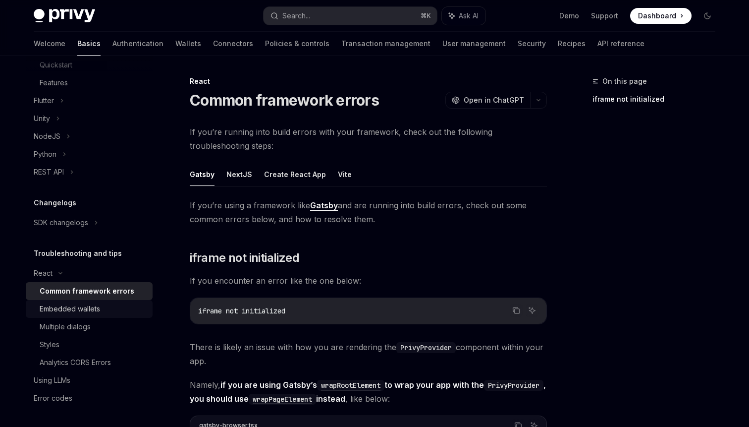
click at [72, 306] on div "Embedded wallets" at bounding box center [70, 309] width 60 height 12
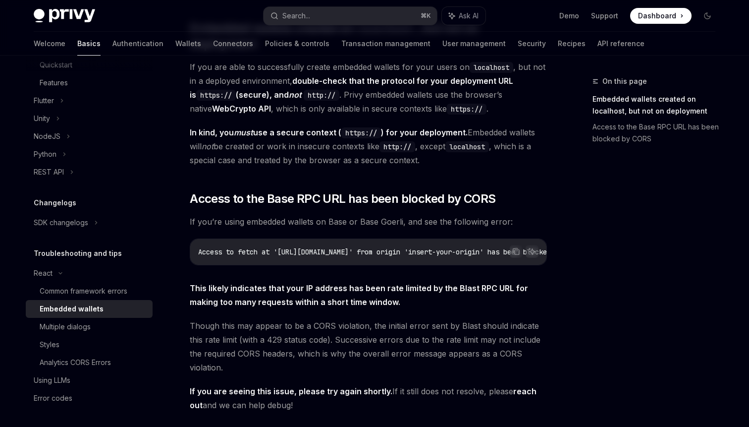
scroll to position [276, 0]
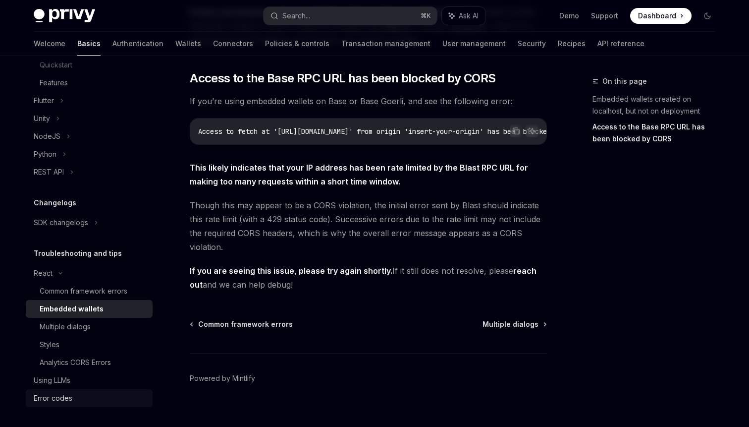
click at [55, 395] on div "Error codes" at bounding box center [53, 398] width 39 height 12
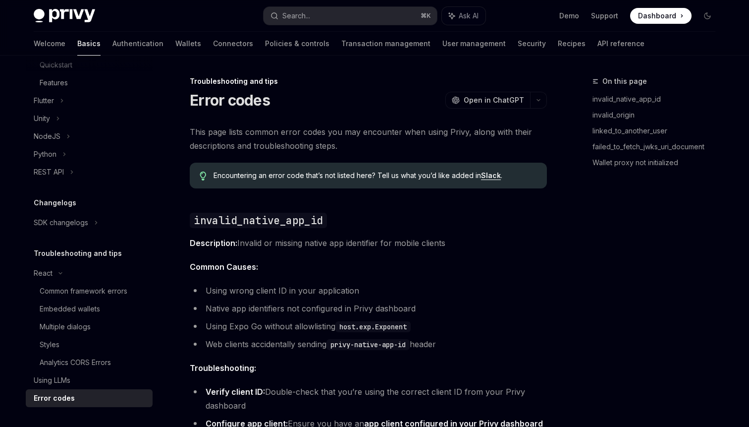
type textarea "*"
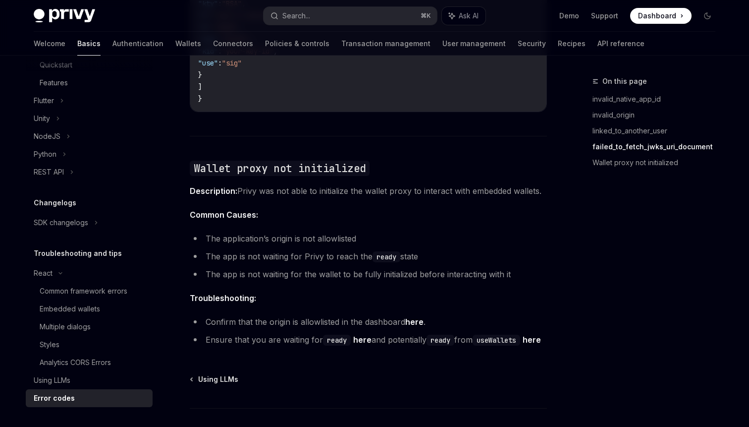
scroll to position [1512, 0]
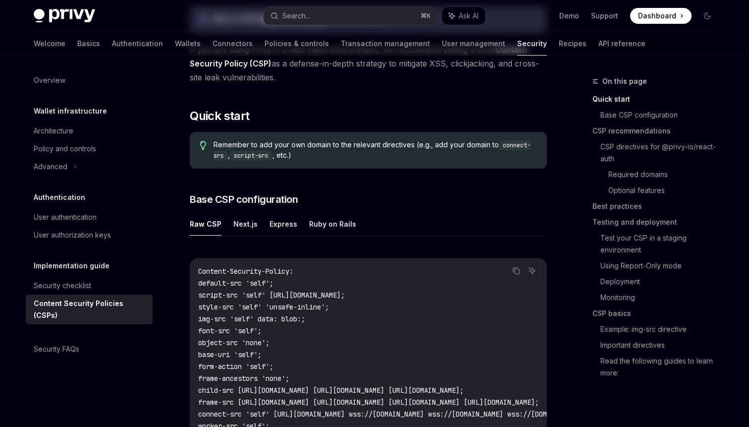
scroll to position [192, 0]
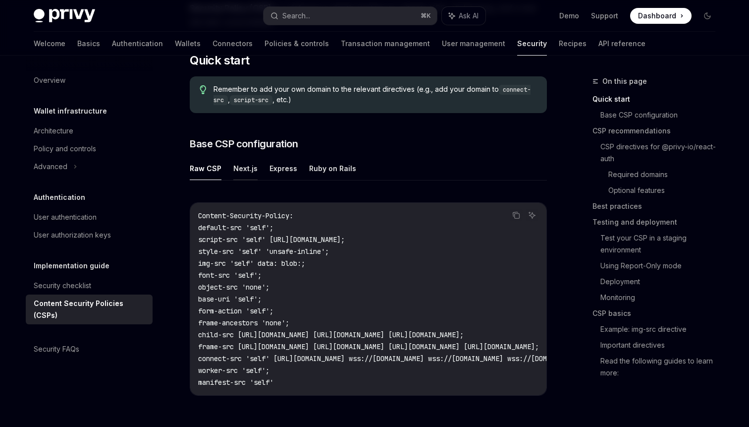
click at [245, 171] on button "Next.js" at bounding box center [245, 168] width 24 height 23
type textarea "*"
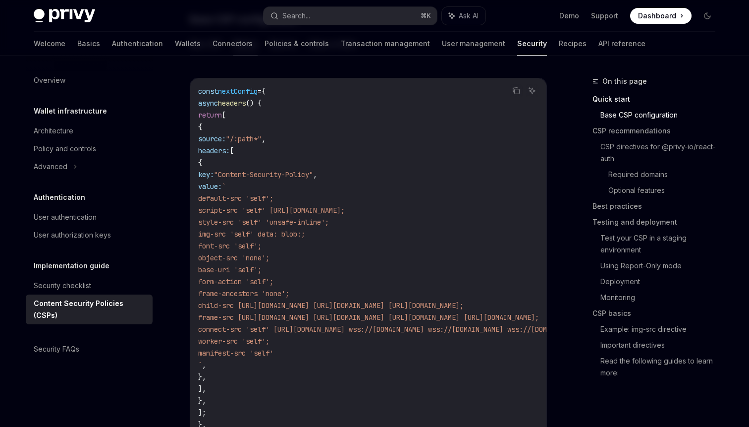
scroll to position [332, 0]
